Goal: Task Accomplishment & Management: Use online tool/utility

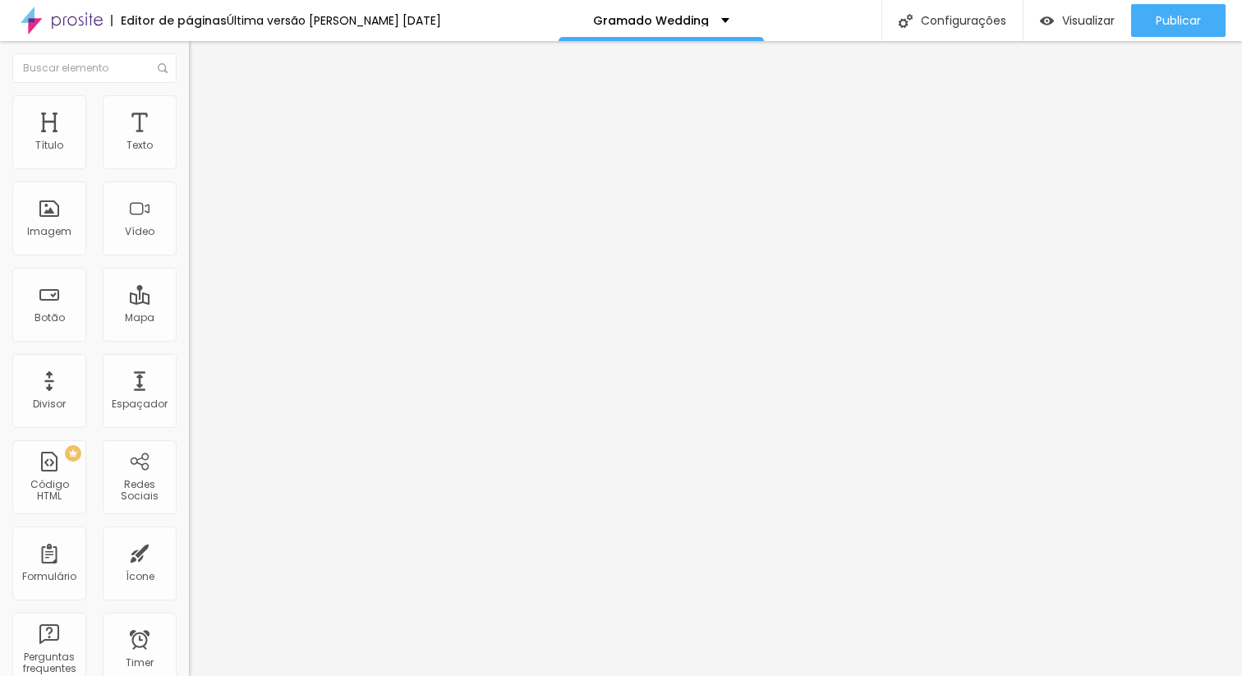
click at [204, 113] on span "Estilo" at bounding box center [216, 106] width 25 height 14
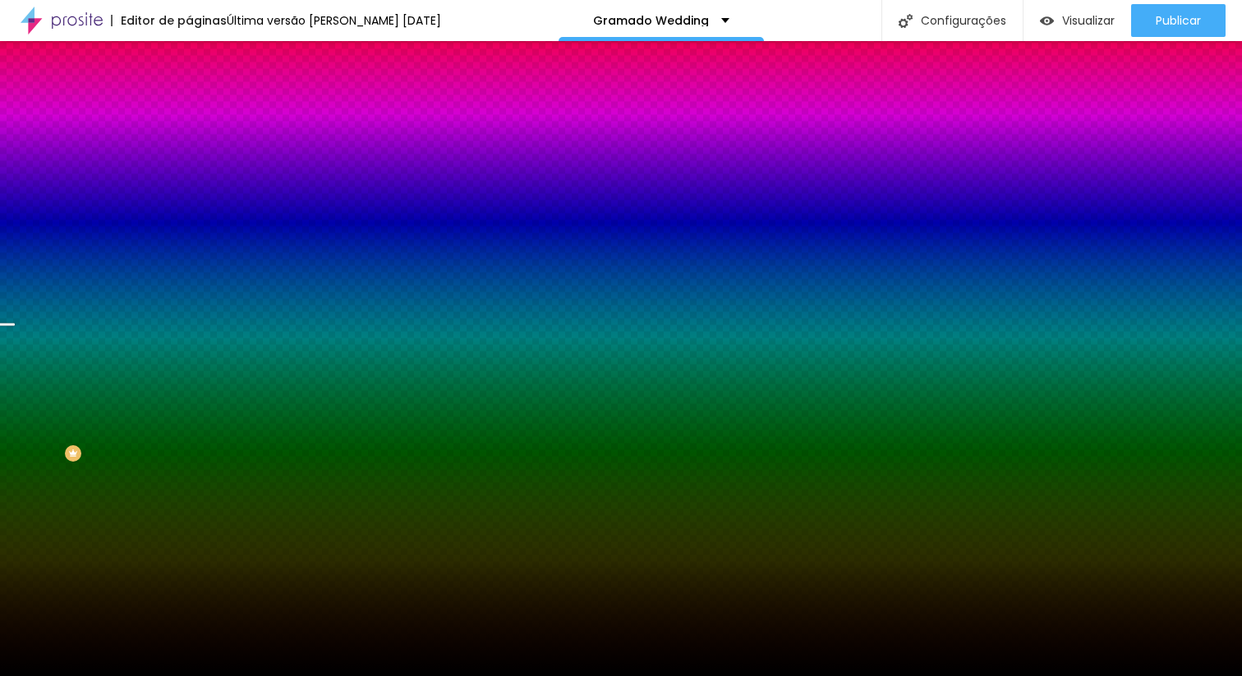
click at [189, 151] on span "Trocar imagem" at bounding box center [234, 144] width 90 height 14
click at [189, 171] on span "Parallax" at bounding box center [209, 164] width 40 height 14
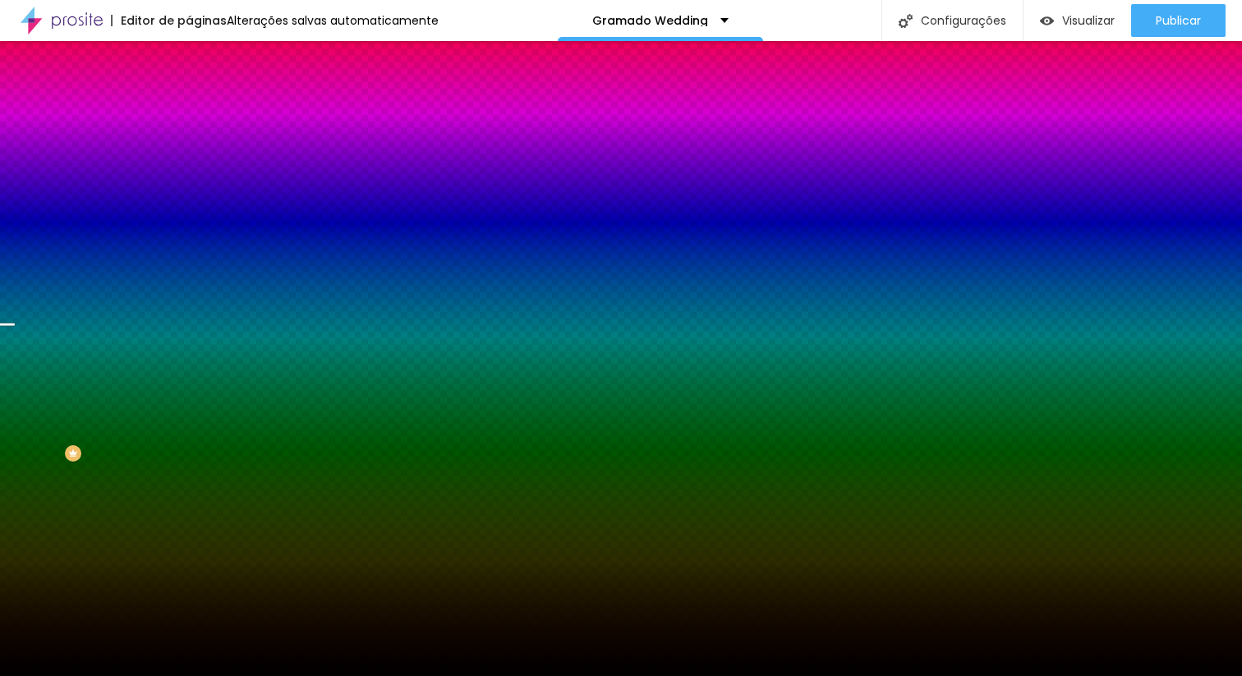
click at [189, 181] on span "Nenhum" at bounding box center [210, 174] width 43 height 14
click at [189, 196] on span "Parallax" at bounding box center [209, 189] width 40 height 14
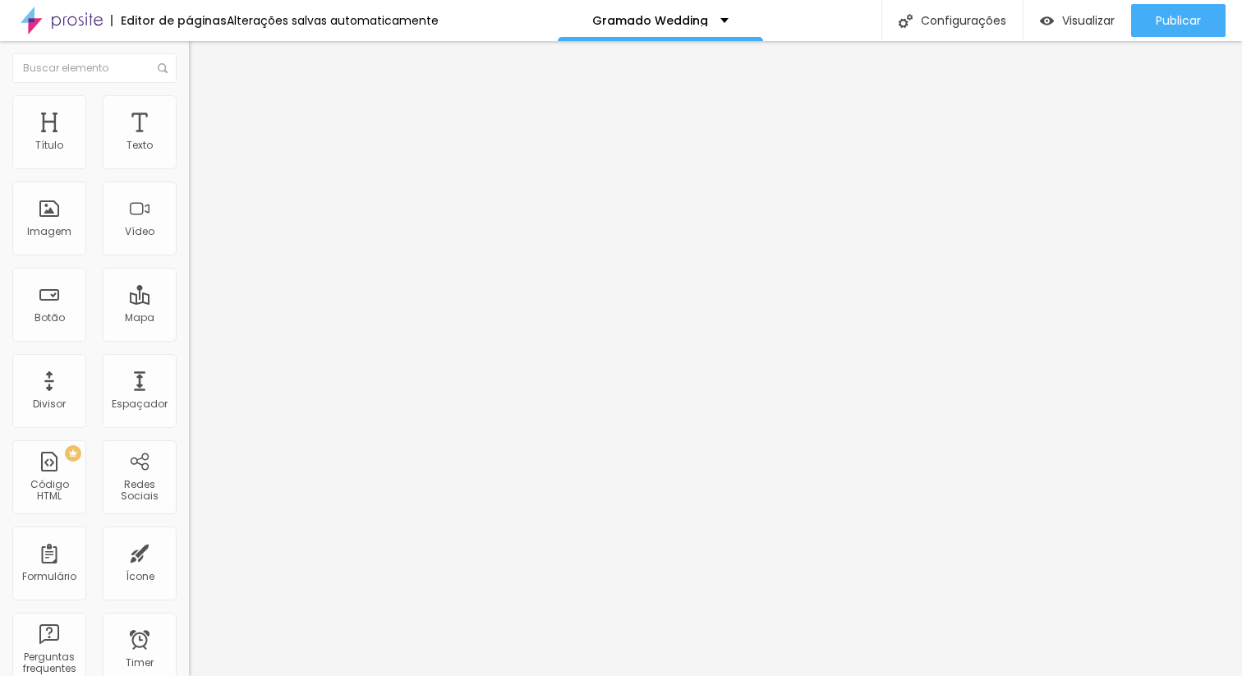
click at [189, 141] on span "Trocar imagem" at bounding box center [234, 134] width 90 height 14
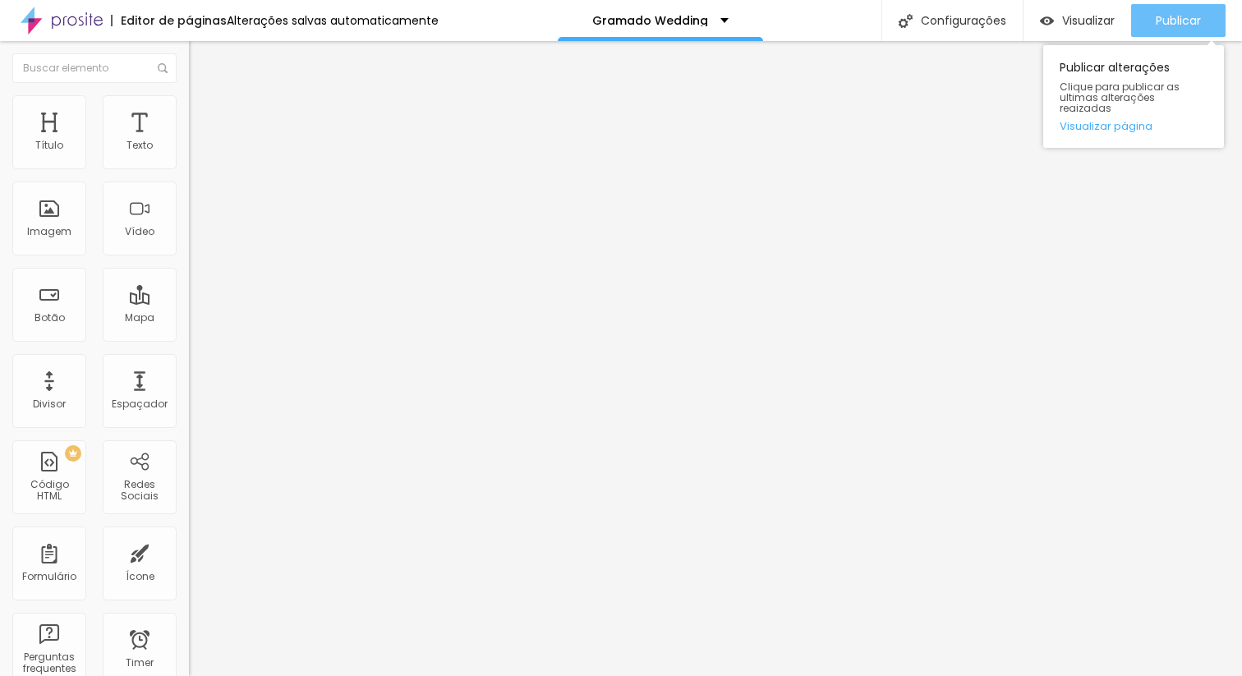
click at [1171, 21] on span "Publicar" at bounding box center [1178, 20] width 45 height 13
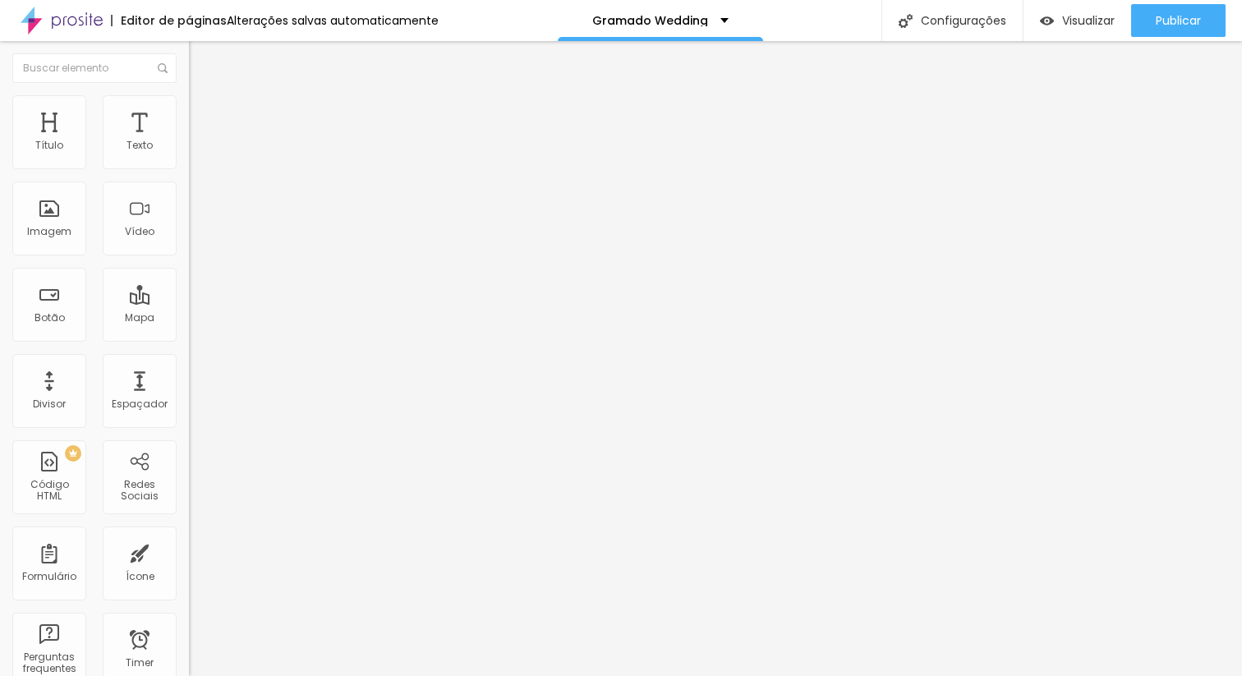
click at [214, 171] on div "Conectar" at bounding box center [243, 164] width 59 height 14
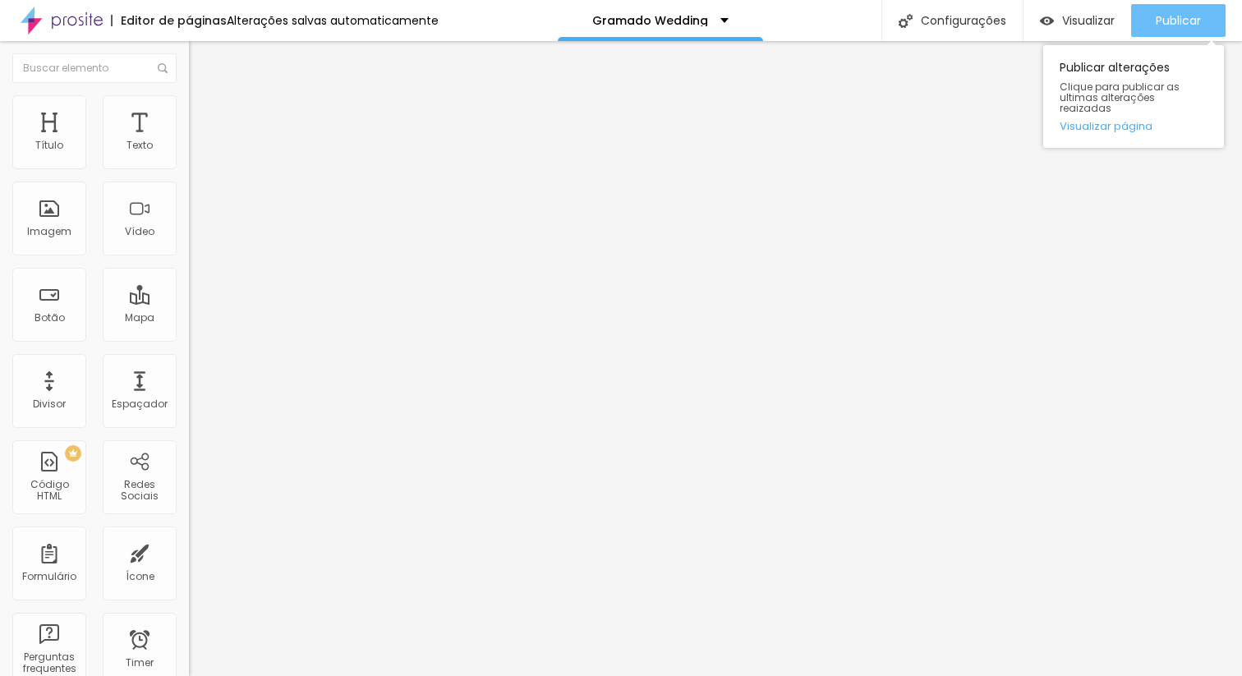
click at [1152, 21] on button "Publicar" at bounding box center [1178, 20] width 94 height 33
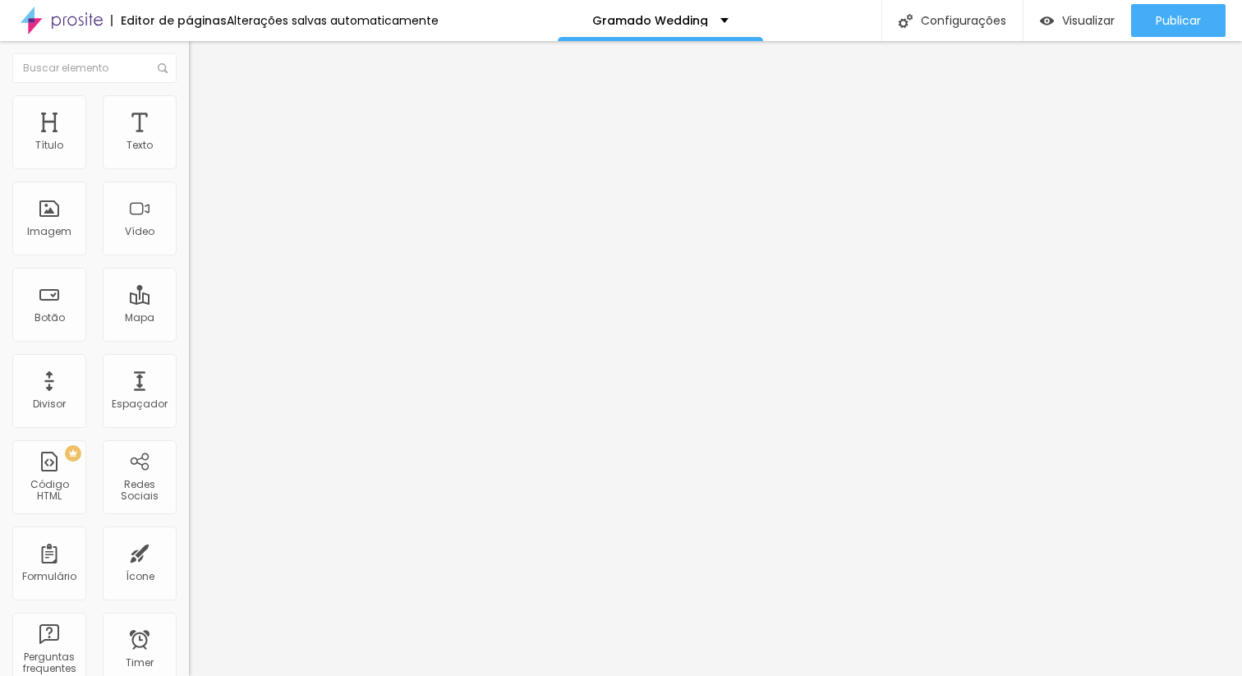
click at [189, 112] on li "Avançado" at bounding box center [283, 120] width 189 height 16
click at [189, 102] on ul "Conteúdo Estilo Avançado" at bounding box center [283, 103] width 189 height 49
click at [189, 103] on img at bounding box center [196, 102] width 15 height 15
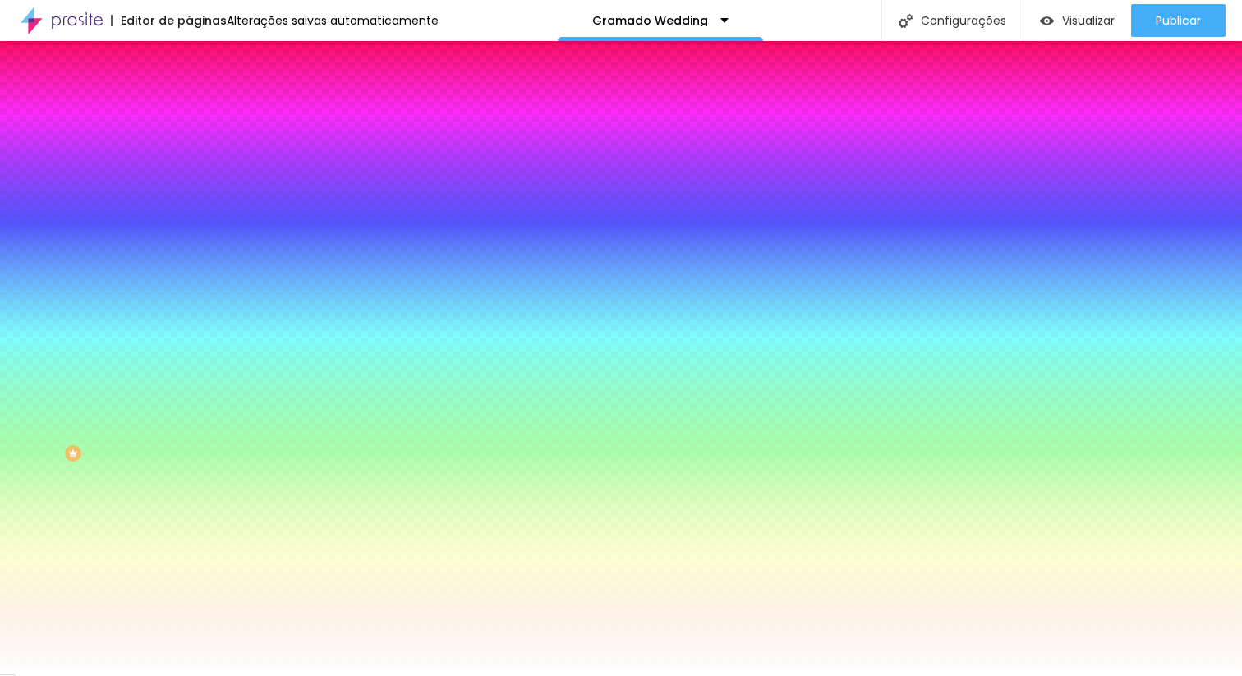
click at [189, 95] on li "Conteúdo" at bounding box center [283, 87] width 189 height 16
